Goal: Information Seeking & Learning: Learn about a topic

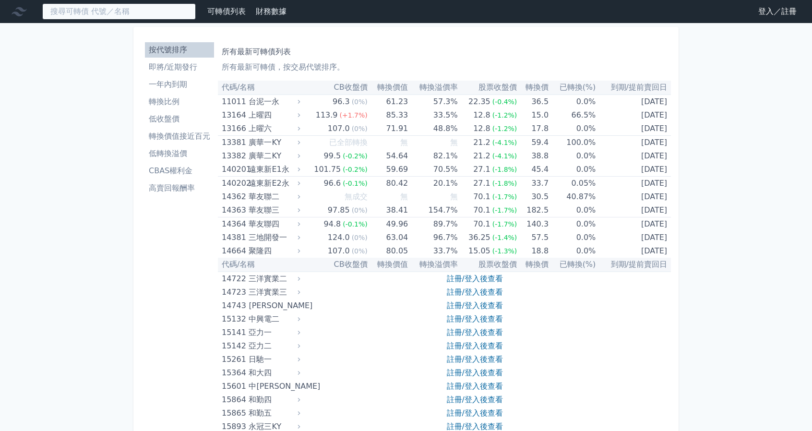
click at [141, 9] on input at bounding box center [119, 11] width 154 height 16
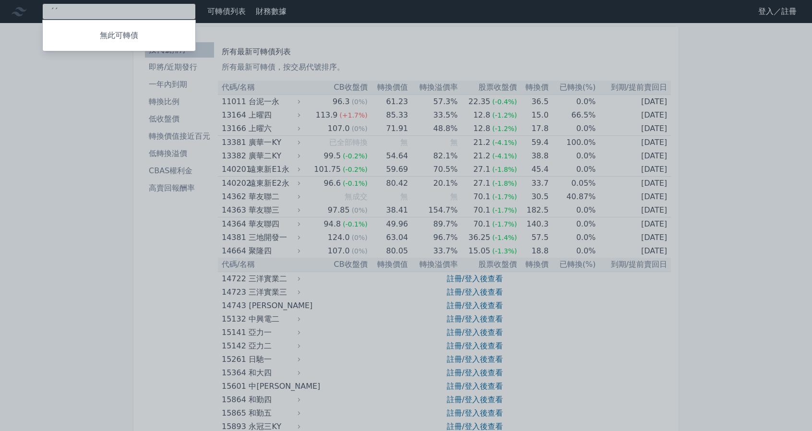
type input "ˊ"
type input "6664"
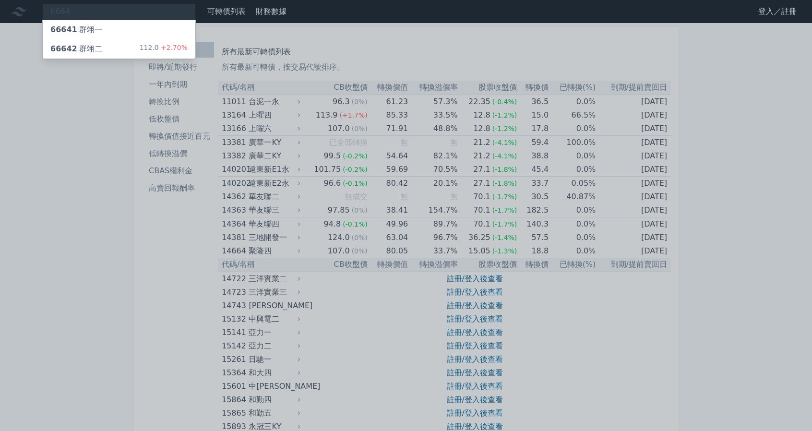
click at [137, 48] on div "66642 群翊二 112.0 +2.70%" at bounding box center [119, 48] width 153 height 19
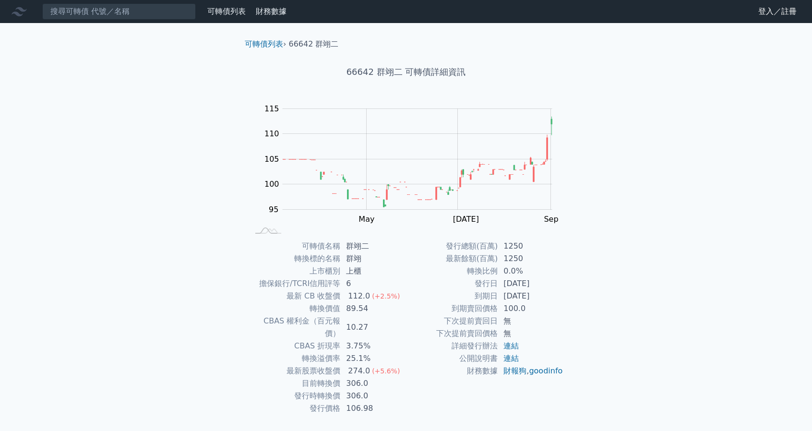
click at [20, 10] on icon at bounding box center [19, 11] width 15 height 9
click at [225, 14] on link "可轉債列表" at bounding box center [226, 11] width 38 height 9
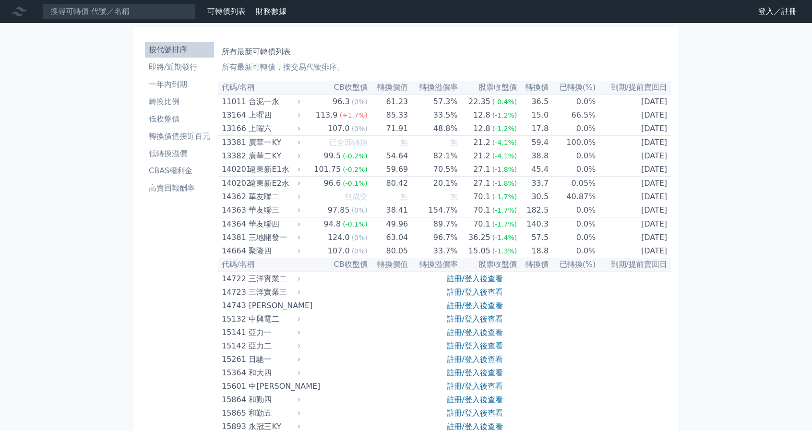
click at [187, 137] on li "轉換價值接近百元" at bounding box center [179, 137] width 69 height 12
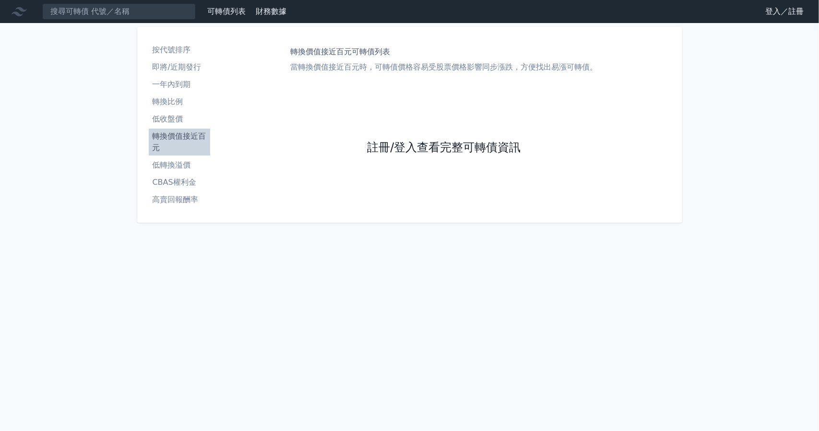
click at [418, 150] on link "註冊/登入查看完整可轉債資訊" at bounding box center [444, 147] width 154 height 15
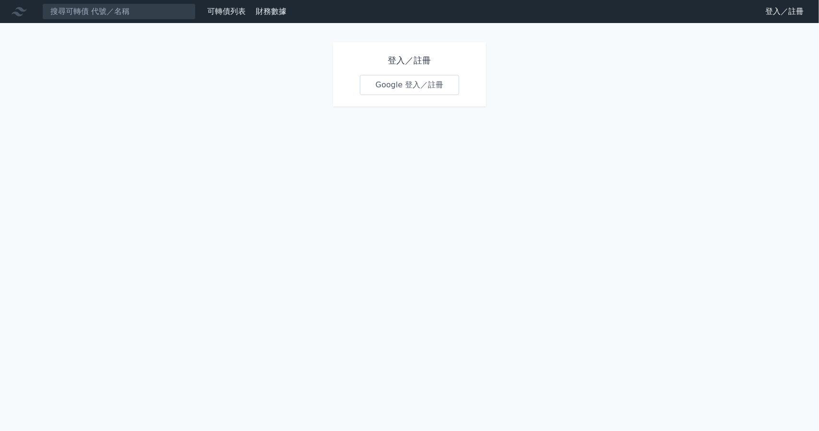
click at [414, 83] on link "Google 登入／註冊" at bounding box center [410, 85] width 100 height 20
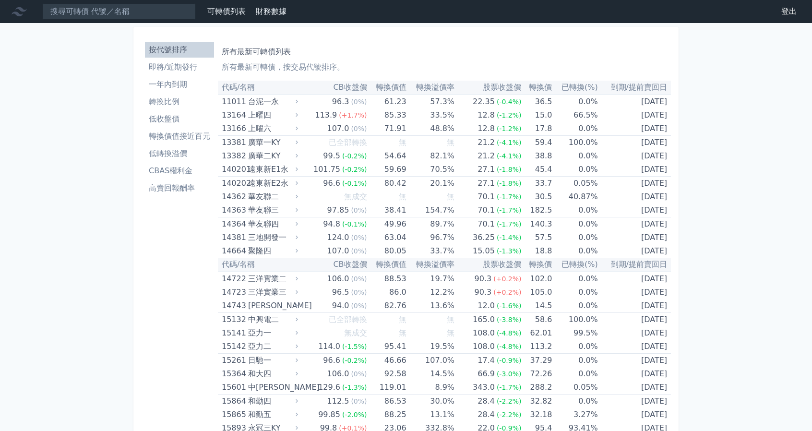
click at [185, 142] on li "轉換價值接近百元" at bounding box center [179, 137] width 69 height 12
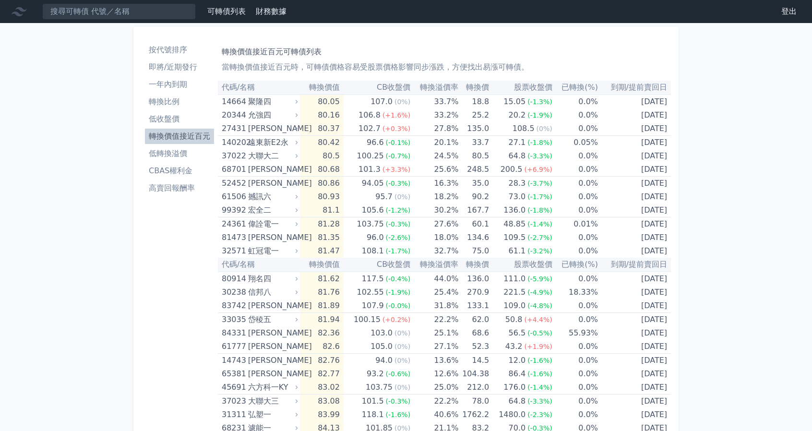
click at [250, 85] on th "代碼/名稱" at bounding box center [259, 88] width 82 height 14
click at [388, 85] on th "CB收盤價" at bounding box center [377, 88] width 67 height 14
click at [150, 14] on input at bounding box center [119, 11] width 154 height 16
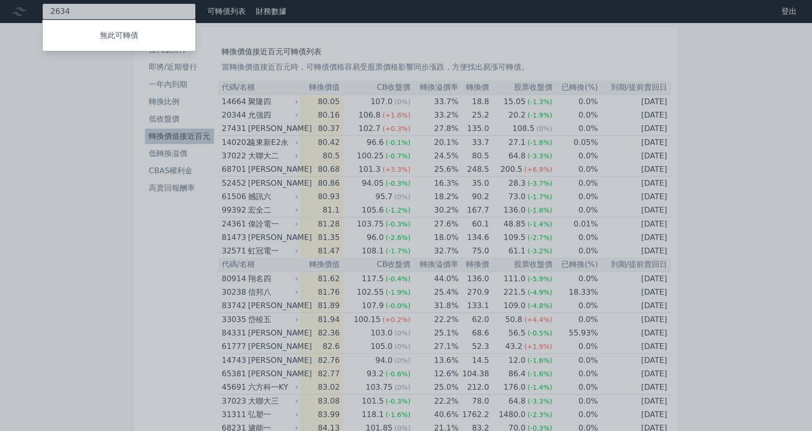
type input "2634"
click at [53, 117] on div at bounding box center [406, 215] width 812 height 431
